Goal: Use online tool/utility: Utilize a website feature to perform a specific function

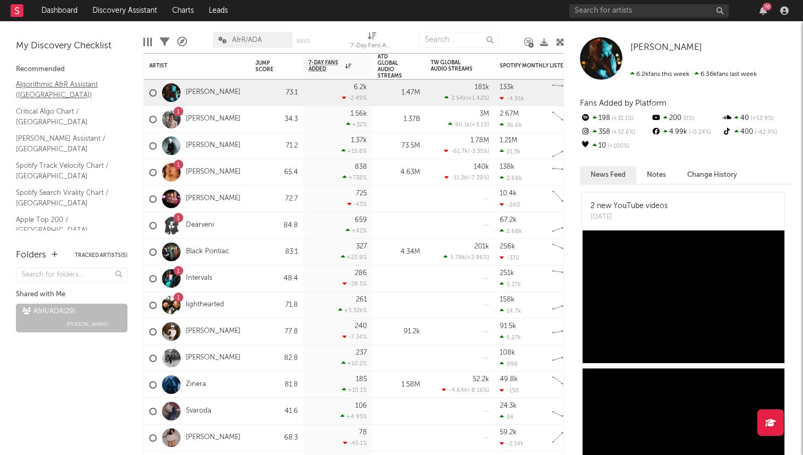
click at [85, 83] on link "Algorithmic A&R Assistant ([GEOGRAPHIC_DATA])" at bounding box center [66, 90] width 101 height 22
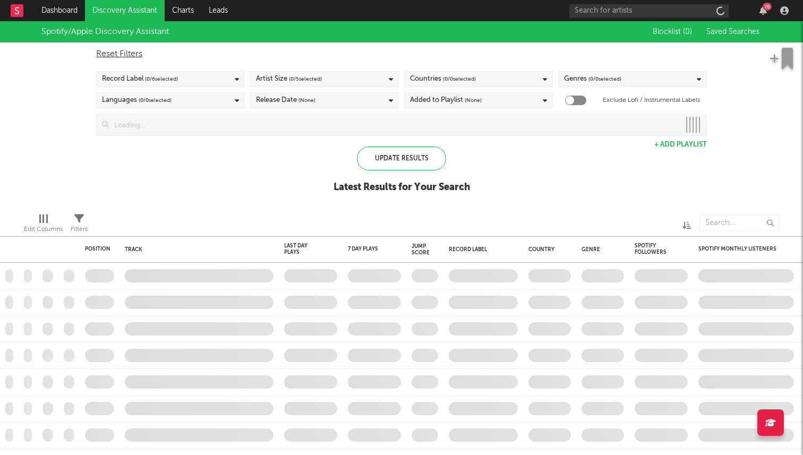
checkbox input "true"
